Goal: Navigation & Orientation: Find specific page/section

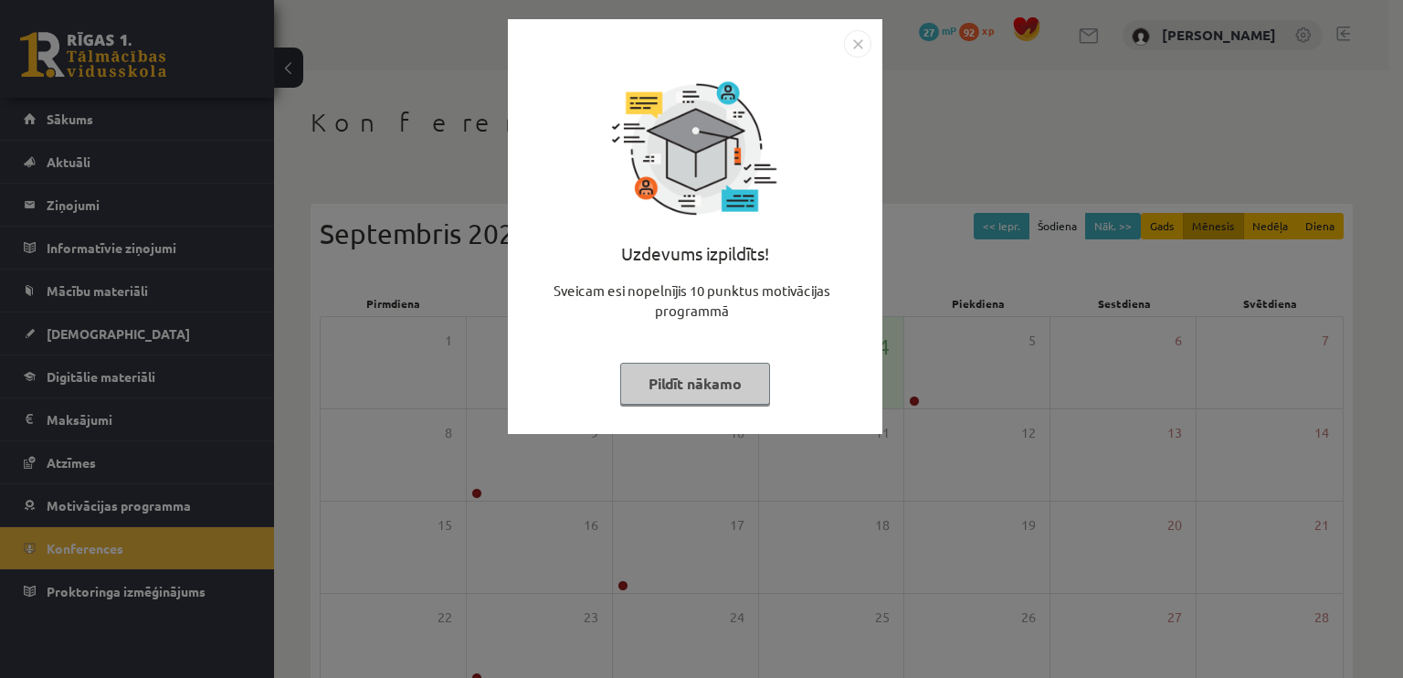
click at [720, 380] on button "Pildīt nākamo" at bounding box center [695, 384] width 150 height 42
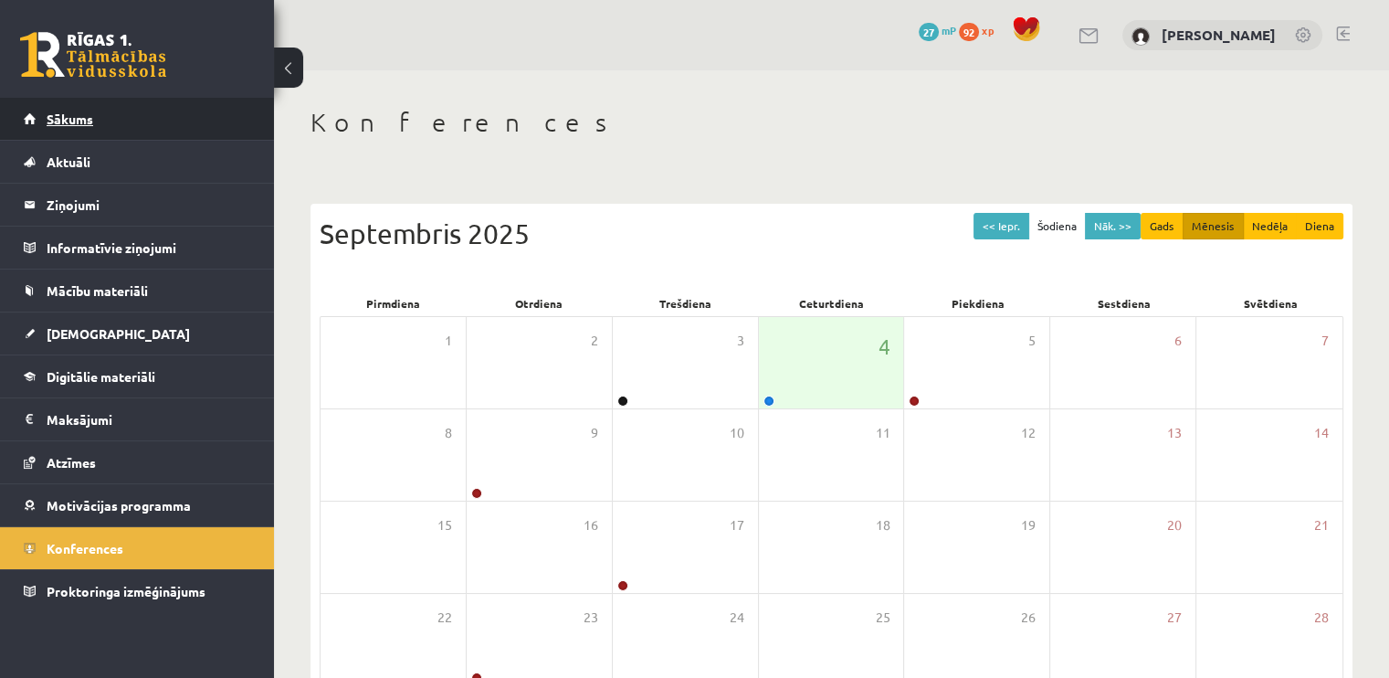
click at [124, 120] on link "Sākums" at bounding box center [137, 119] width 227 height 42
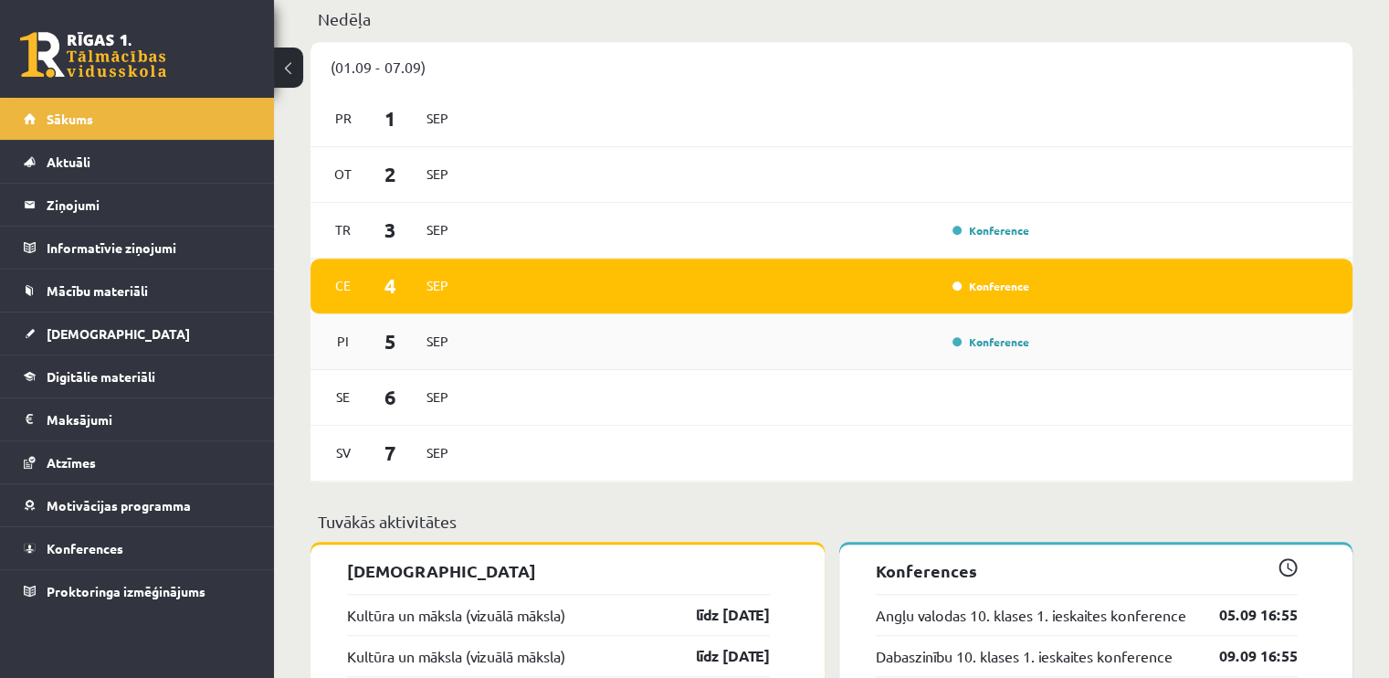
scroll to position [1096, 0]
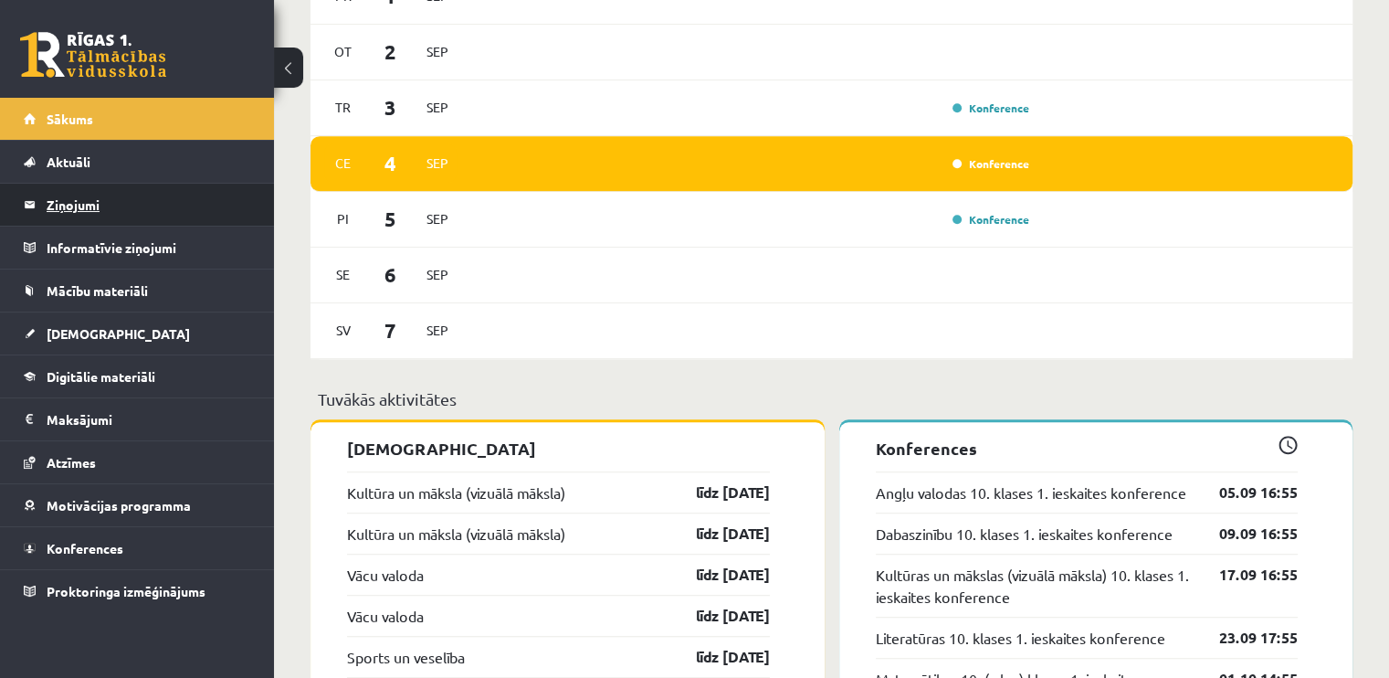
click at [167, 193] on legend "Ziņojumi 0" at bounding box center [149, 205] width 205 height 42
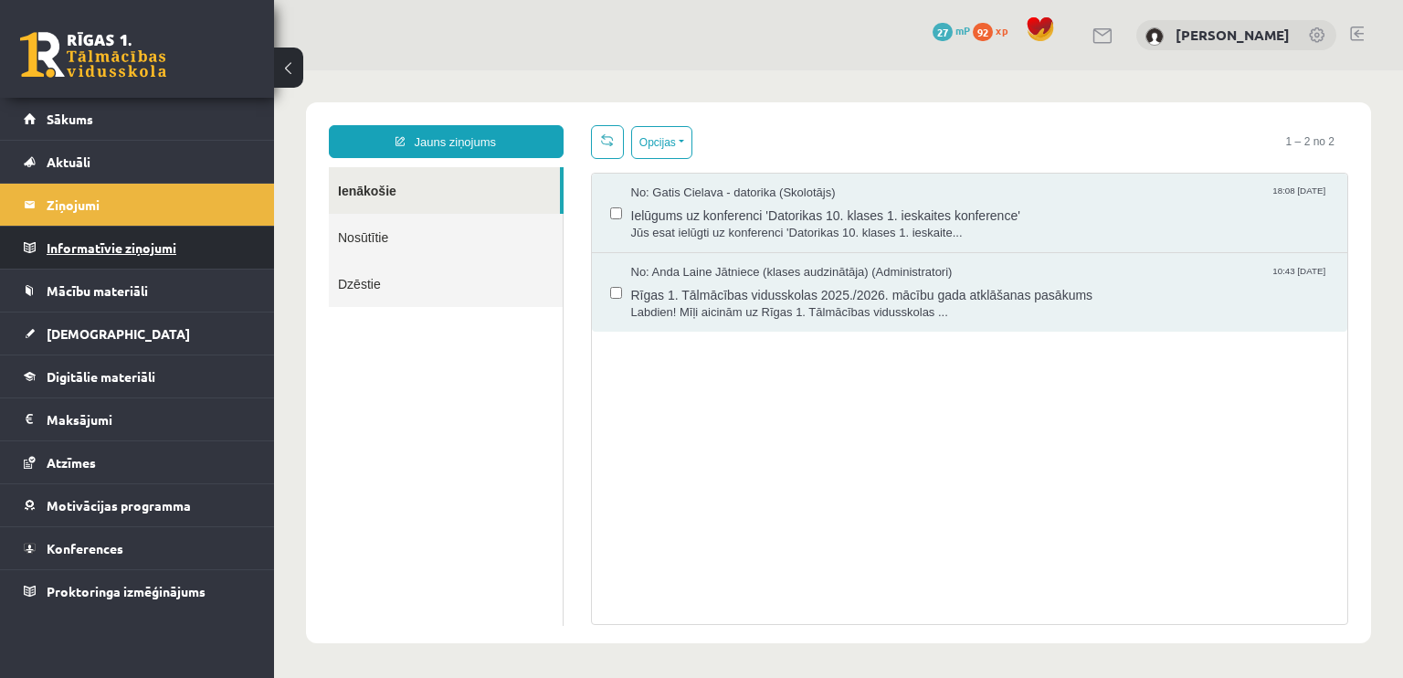
click at [156, 251] on legend "Informatīvie ziņojumi 0" at bounding box center [149, 248] width 205 height 42
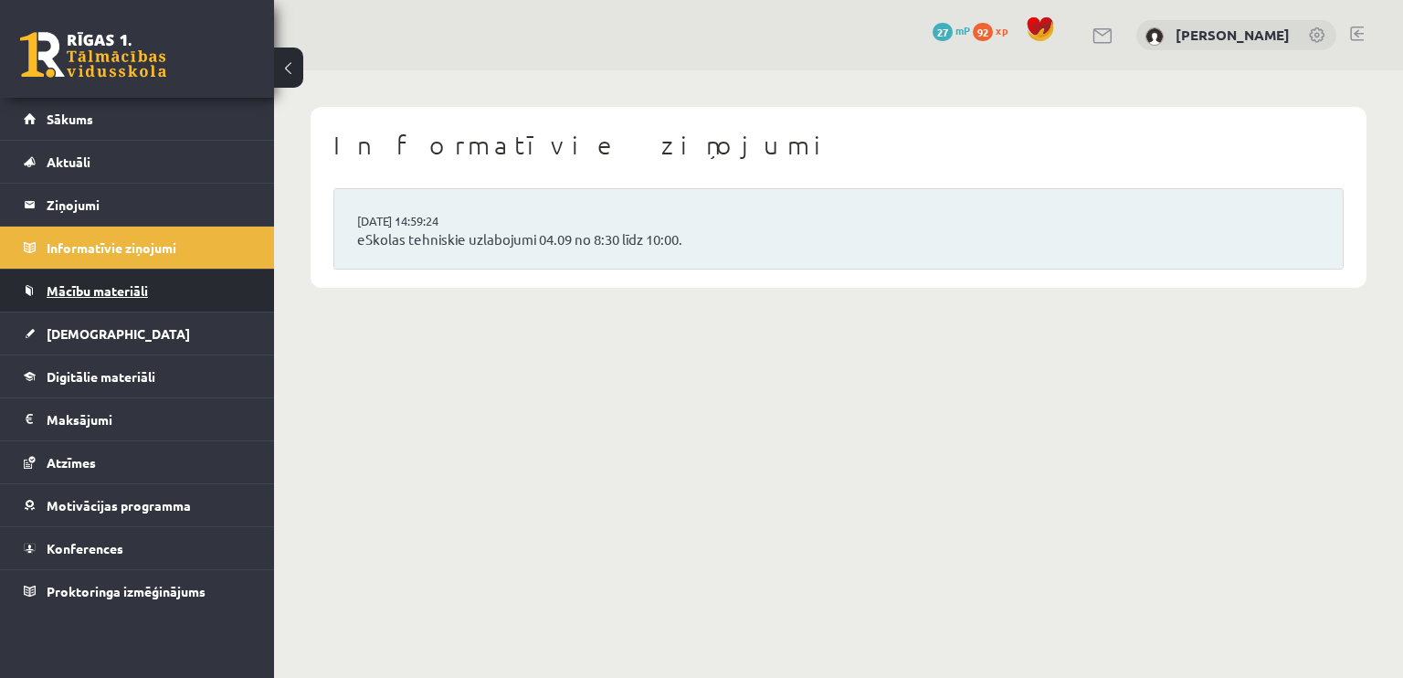
click at [155, 283] on link "Mācību materiāli" at bounding box center [137, 290] width 227 height 42
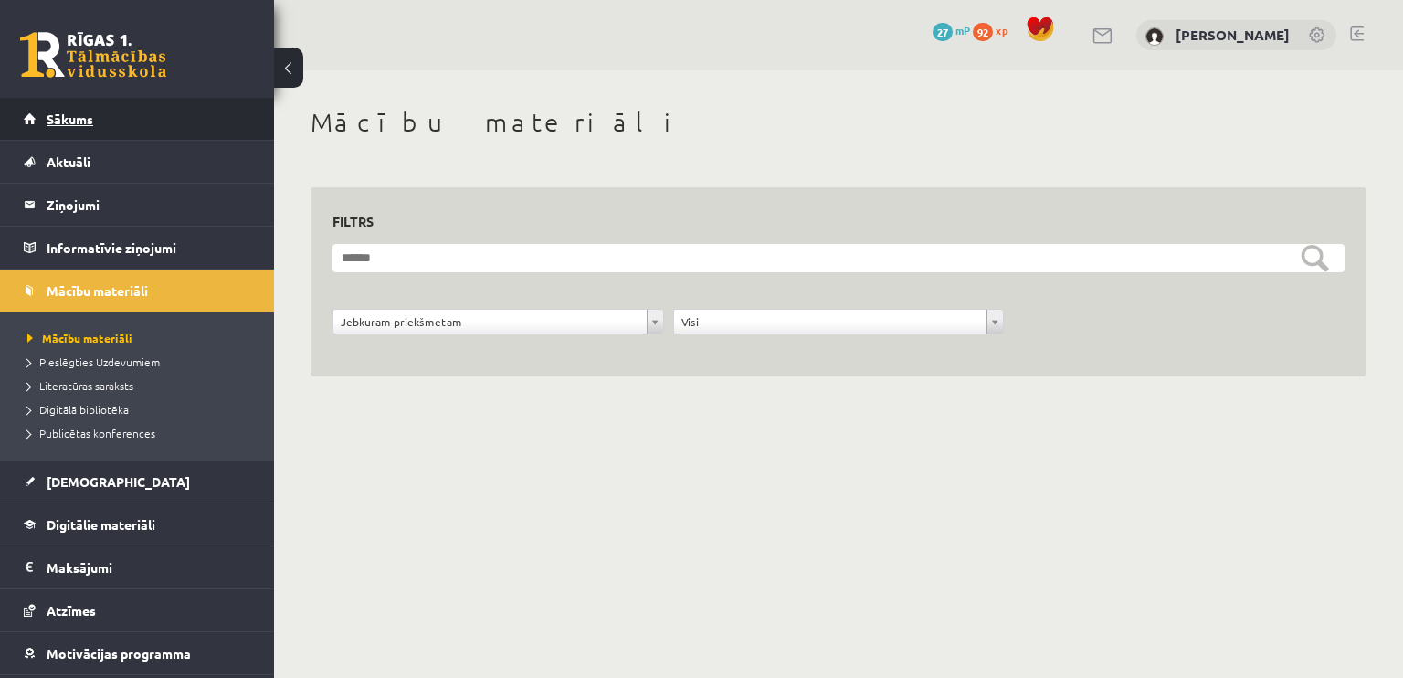
click at [153, 123] on link "Sākums" at bounding box center [137, 119] width 227 height 42
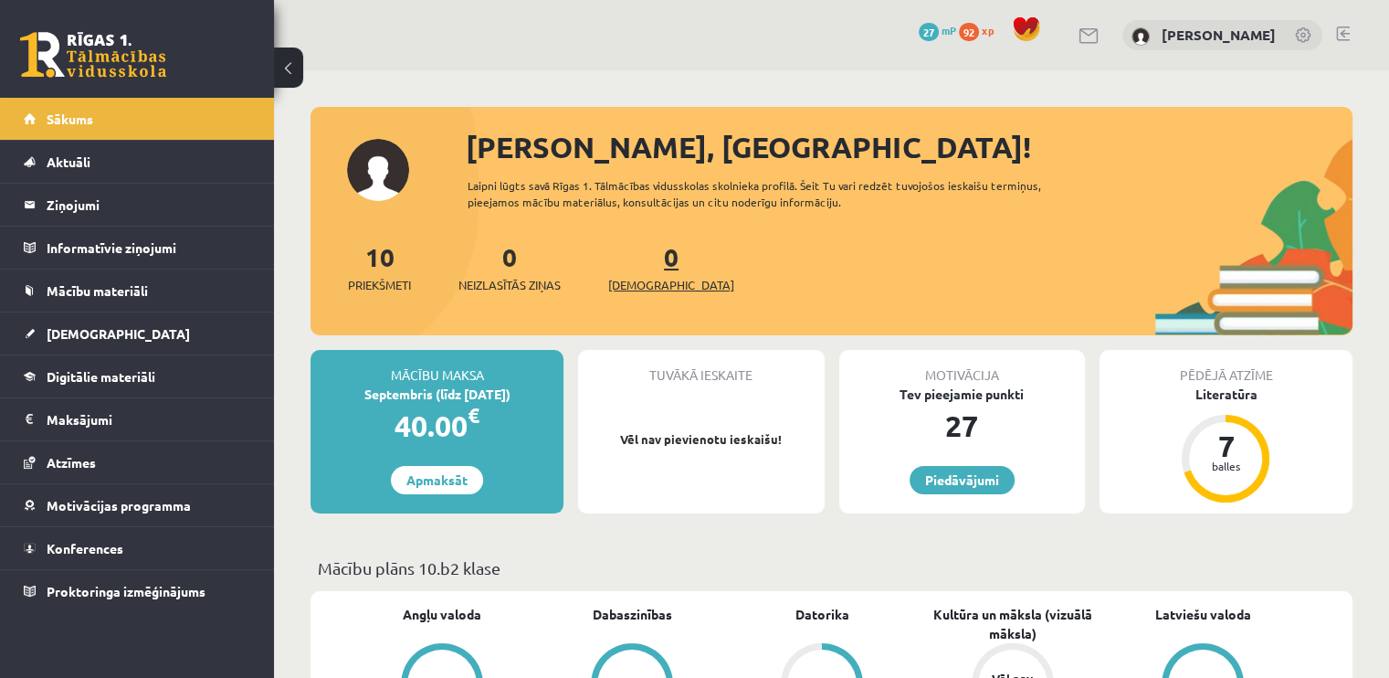
click at [631, 276] on span "[DEMOGRAPHIC_DATA]" at bounding box center [671, 285] width 126 height 18
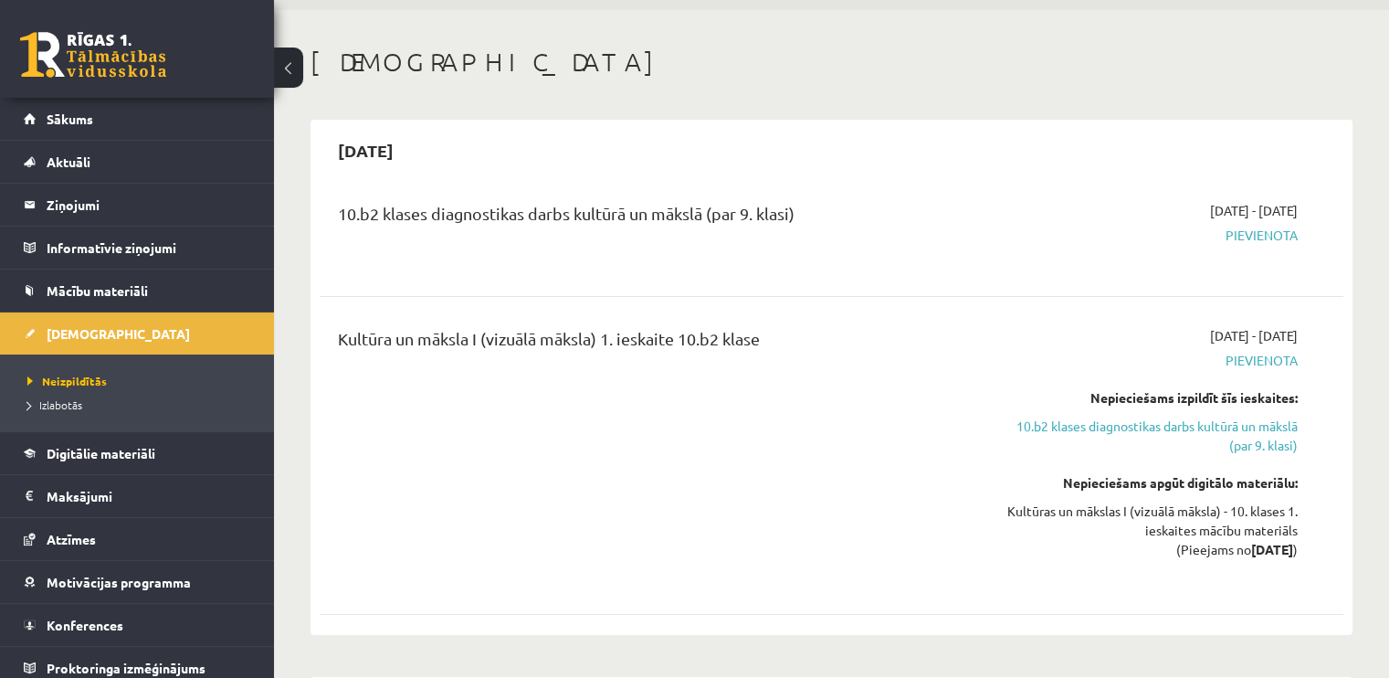
scroll to position [152, 0]
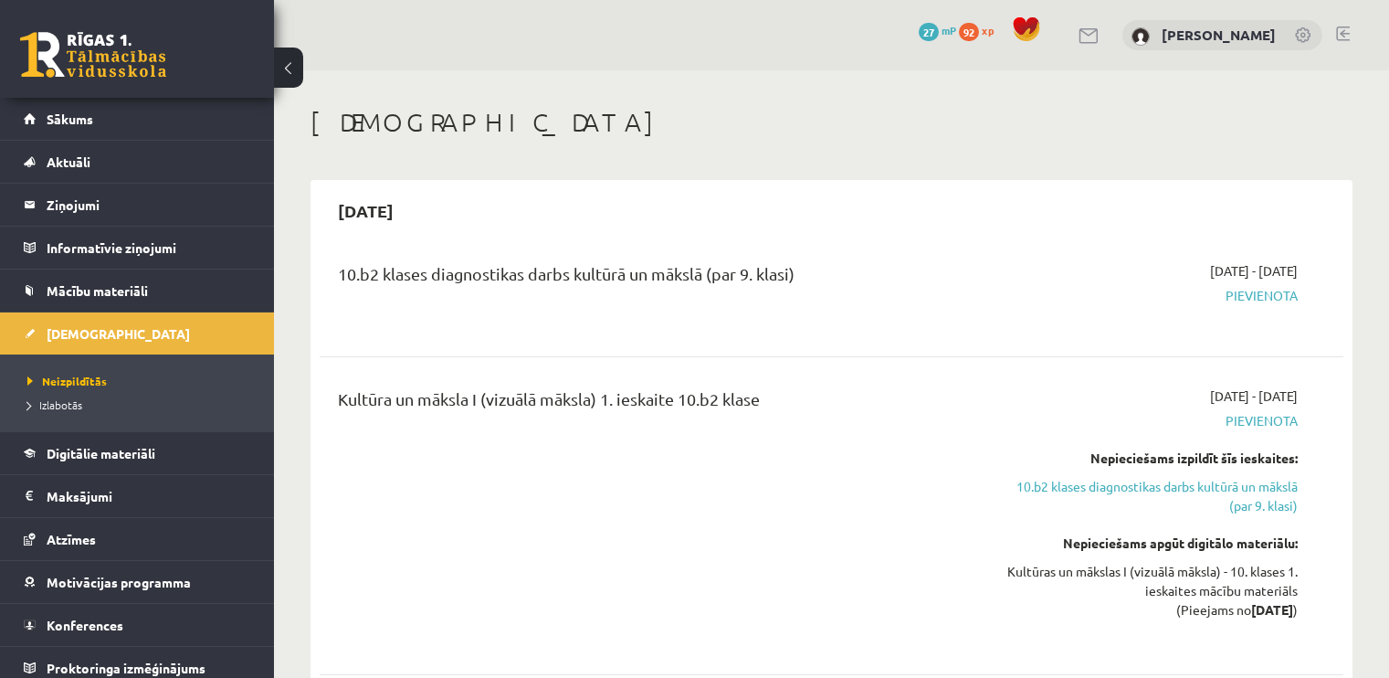
scroll to position [152, 0]
